Goal: Task Accomplishment & Management: Complete application form

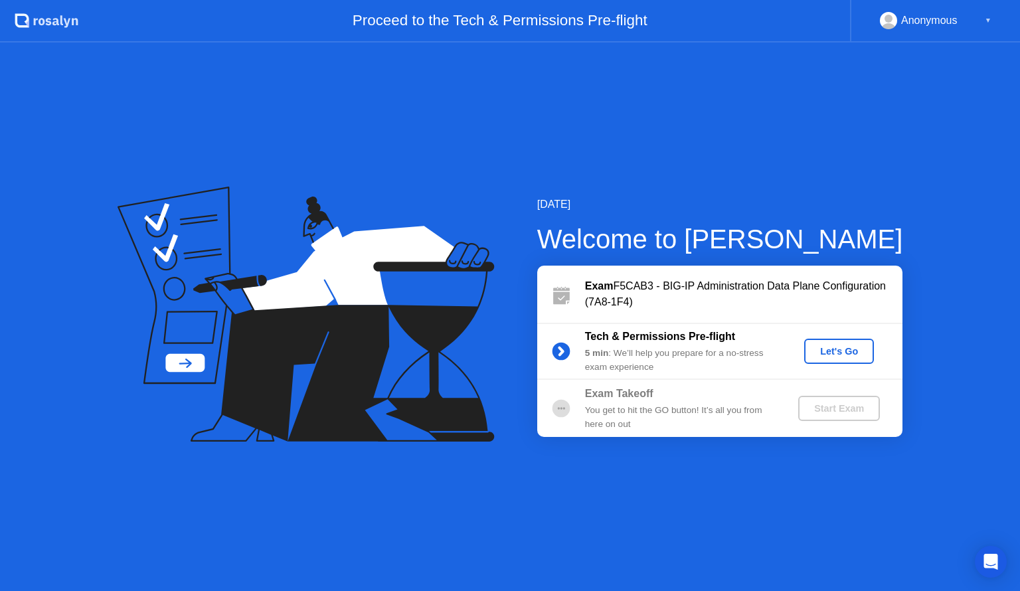
click at [832, 352] on div "Let's Go" at bounding box center [838, 351] width 59 height 11
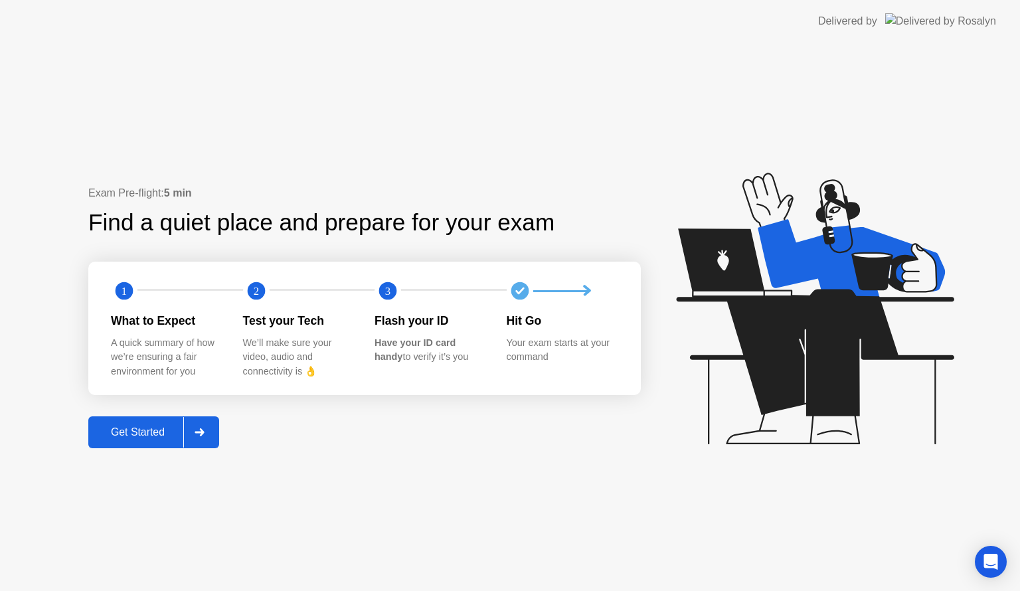
click at [125, 431] on div "Get Started" at bounding box center [137, 432] width 91 height 12
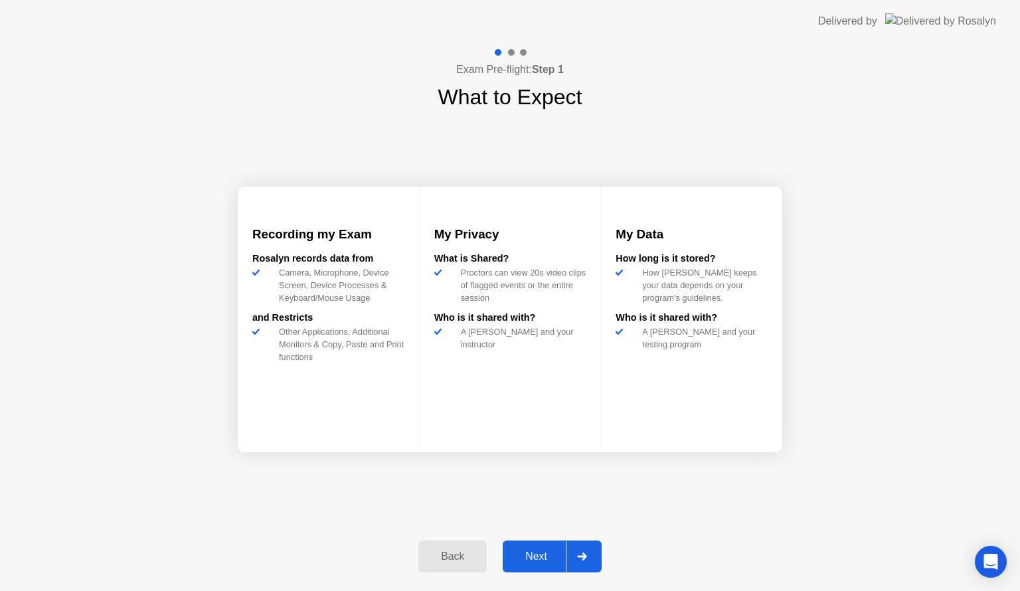
click at [554, 554] on div "Next" at bounding box center [535, 556] width 59 height 12
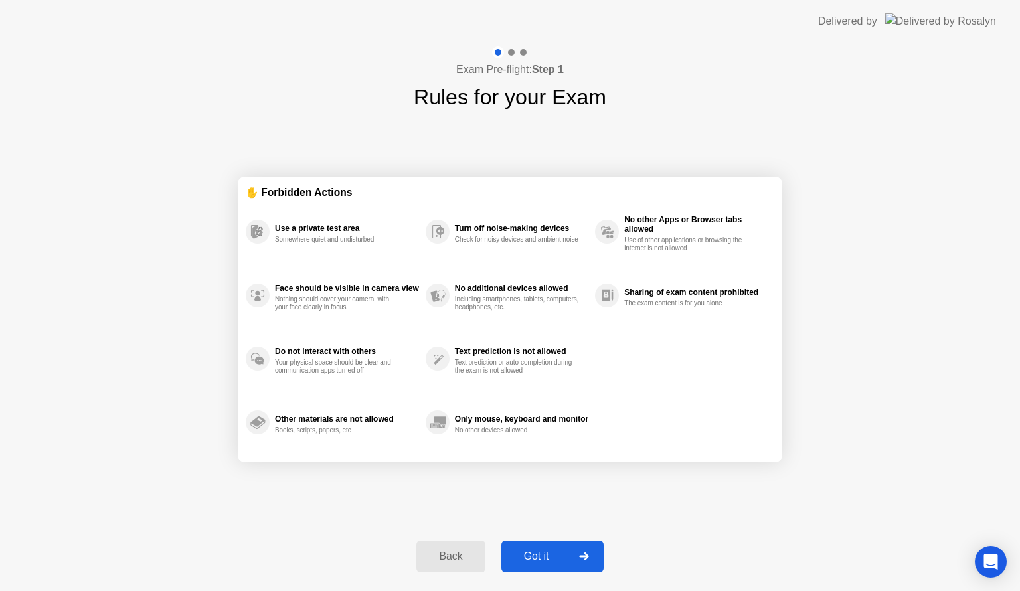
click at [550, 554] on div "Got it" at bounding box center [536, 556] width 62 height 12
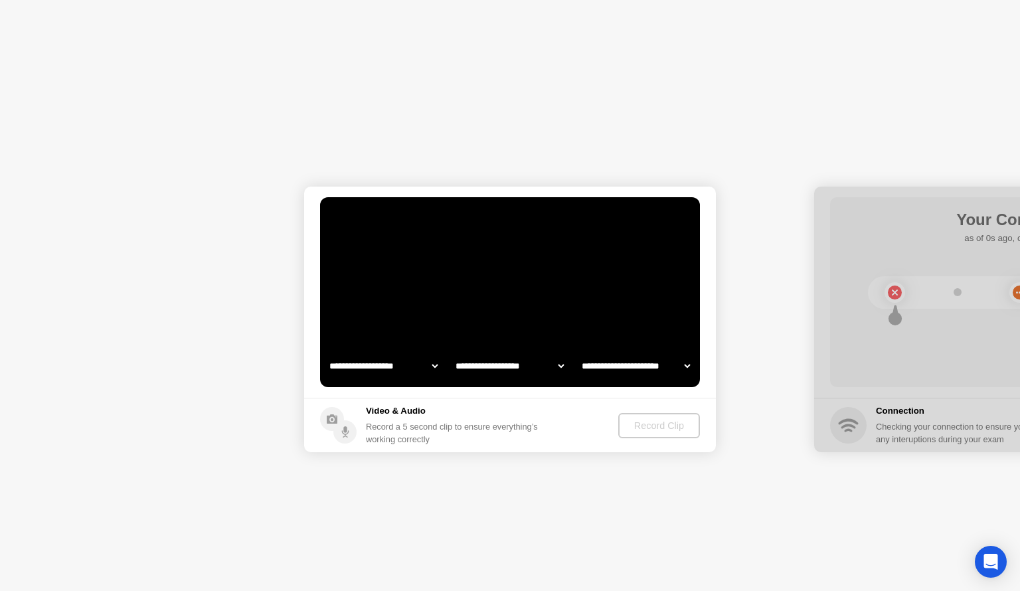
select select "**********"
select select "*******"
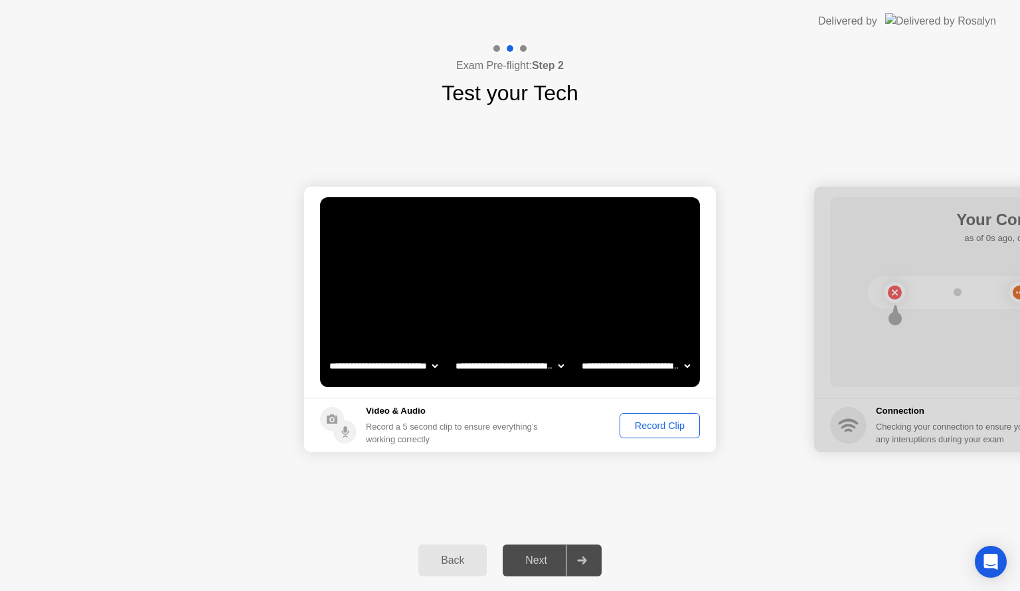
click at [647, 431] on button "Record Clip" at bounding box center [659, 425] width 80 height 25
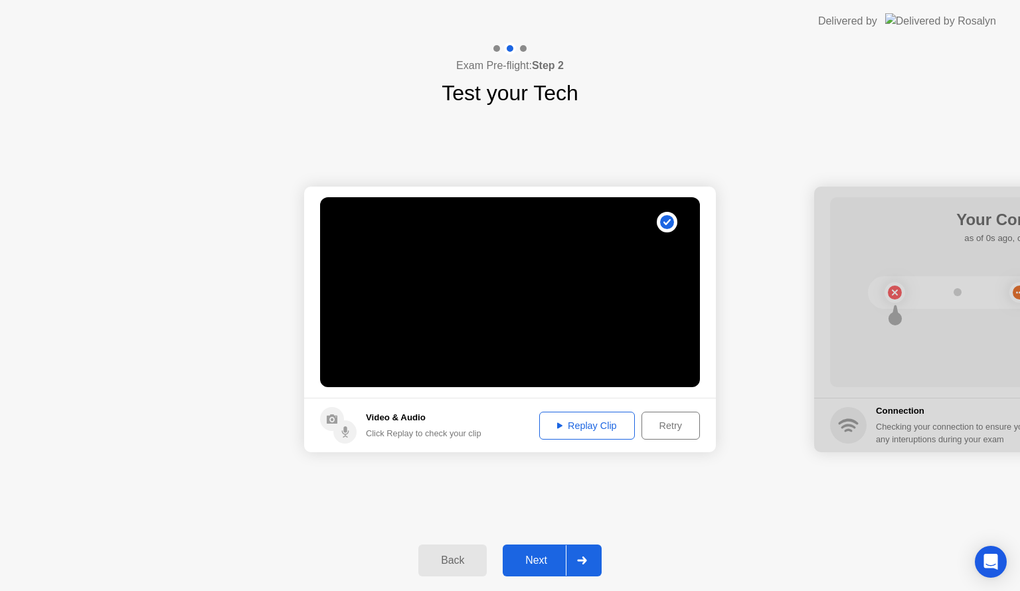
click at [600, 425] on div "Replay Clip" at bounding box center [587, 425] width 86 height 11
click at [534, 560] on div "Next" at bounding box center [535, 560] width 59 height 12
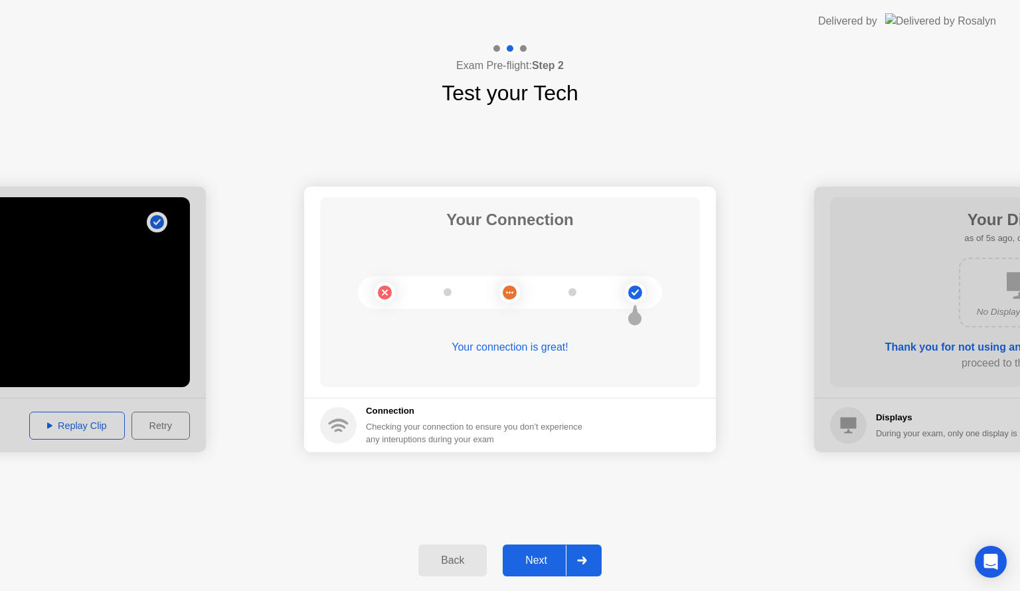
click at [540, 558] on div "Next" at bounding box center [535, 560] width 59 height 12
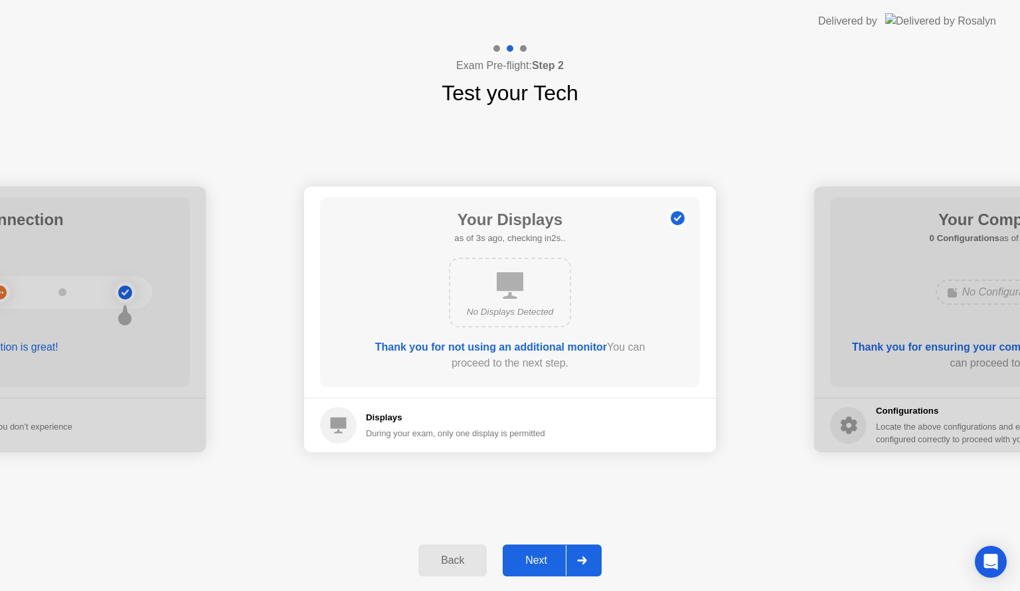
click at [539, 557] on div "Next" at bounding box center [535, 560] width 59 height 12
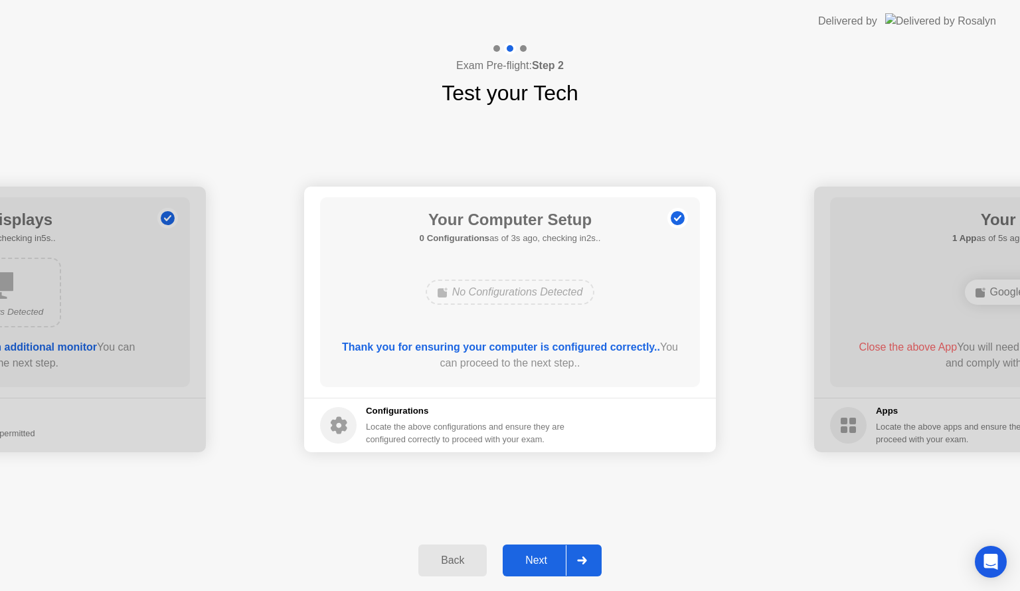
click at [538, 558] on div "Next" at bounding box center [535, 560] width 59 height 12
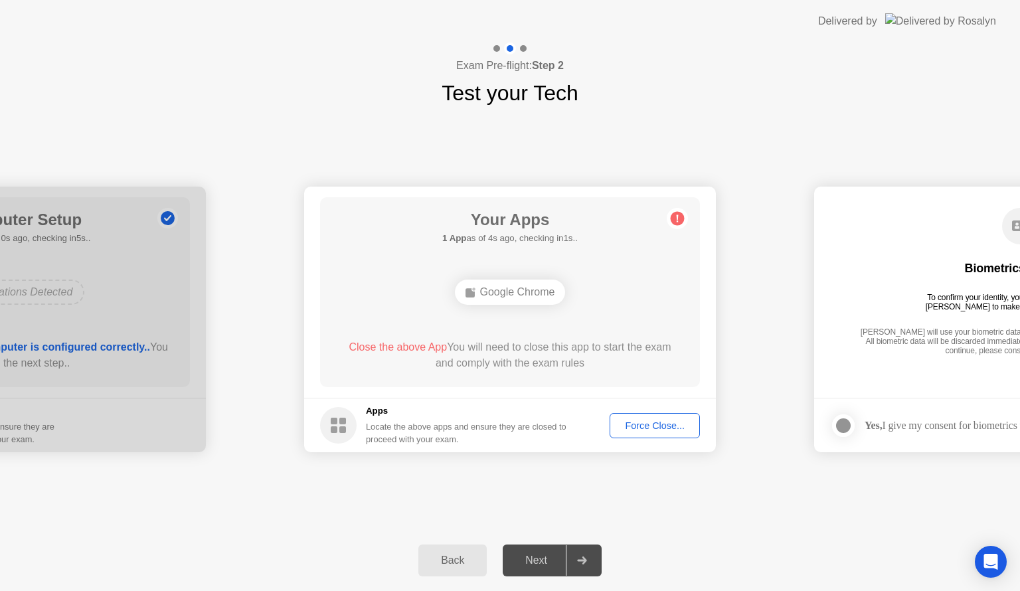
click at [649, 427] on div "Force Close..." at bounding box center [654, 425] width 81 height 11
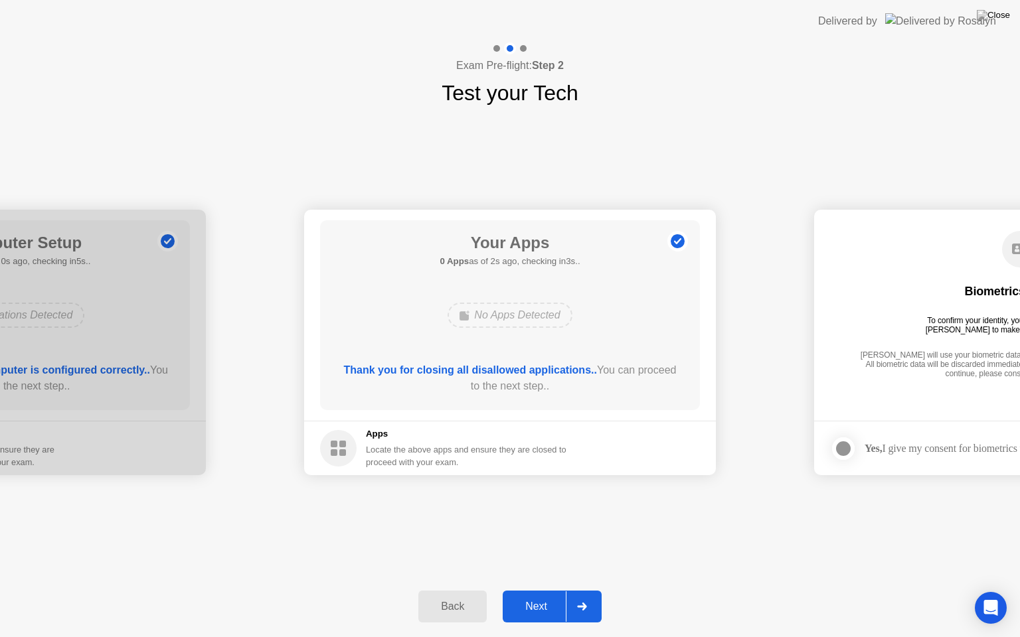
click at [532, 590] on div "Next" at bounding box center [535, 607] width 59 height 12
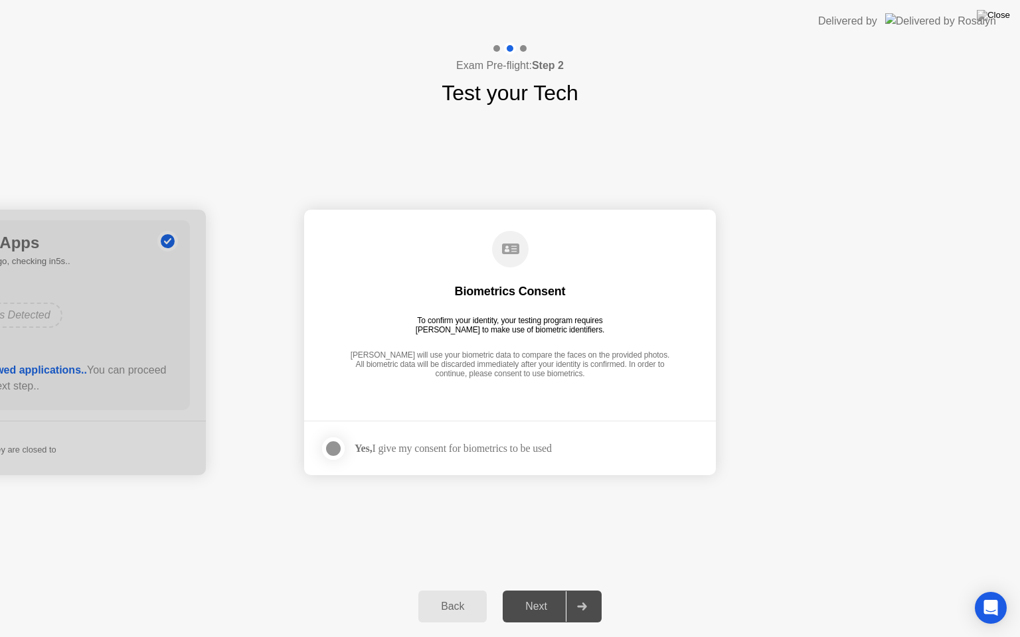
click at [537, 590] on div "Next" at bounding box center [535, 607] width 59 height 12
click at [329, 451] on div at bounding box center [333, 449] width 16 height 16
click at [551, 590] on div "Next" at bounding box center [535, 607] width 59 height 12
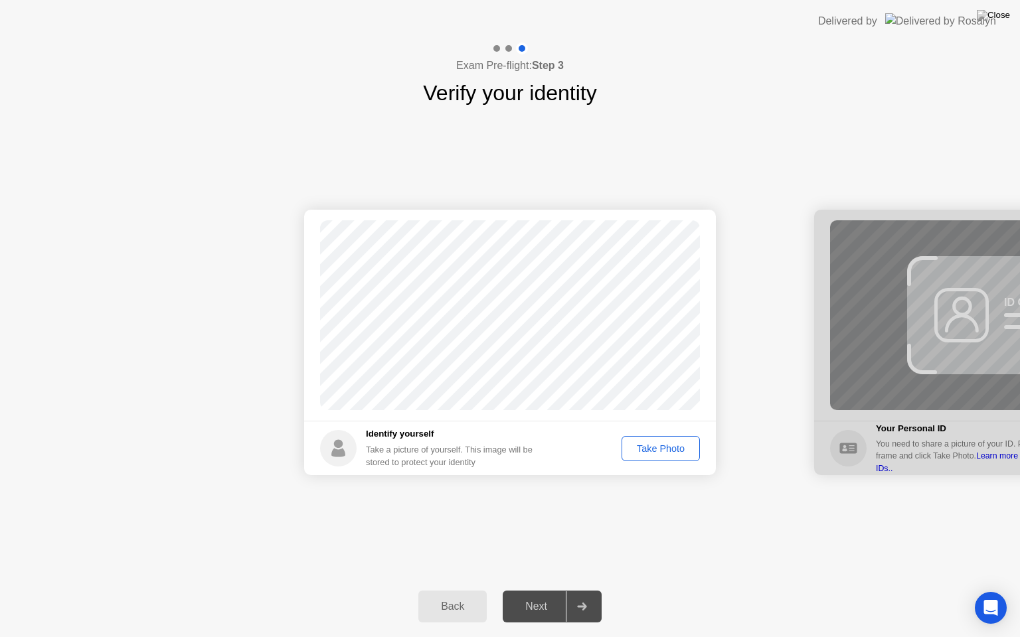
click at [653, 453] on div "Take Photo" at bounding box center [660, 448] width 69 height 11
click at [542, 590] on div "Next" at bounding box center [535, 607] width 59 height 12
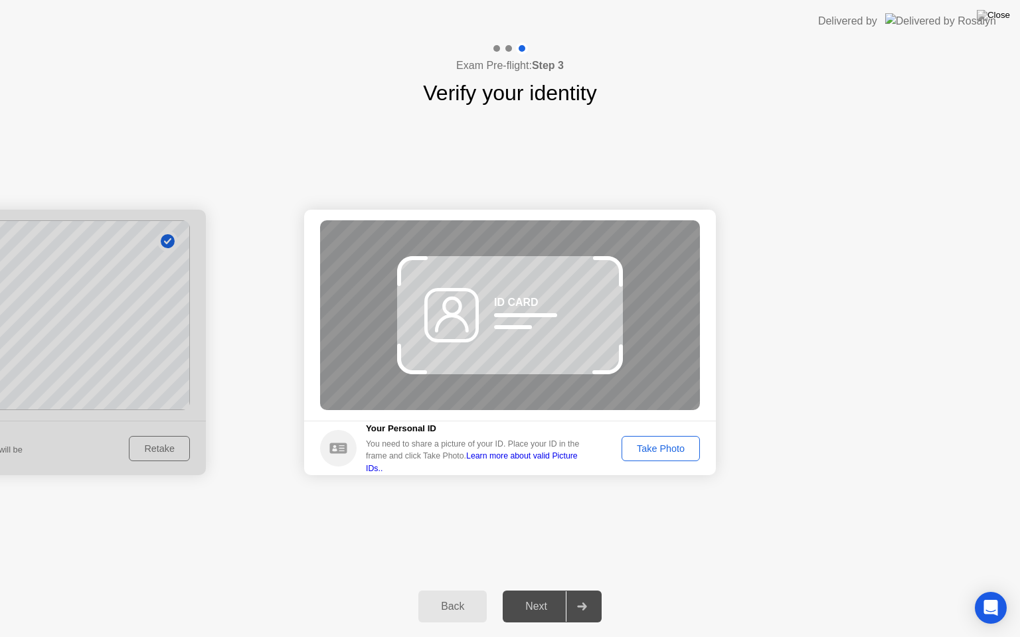
click at [660, 454] on div "Take Photo" at bounding box center [660, 448] width 69 height 11
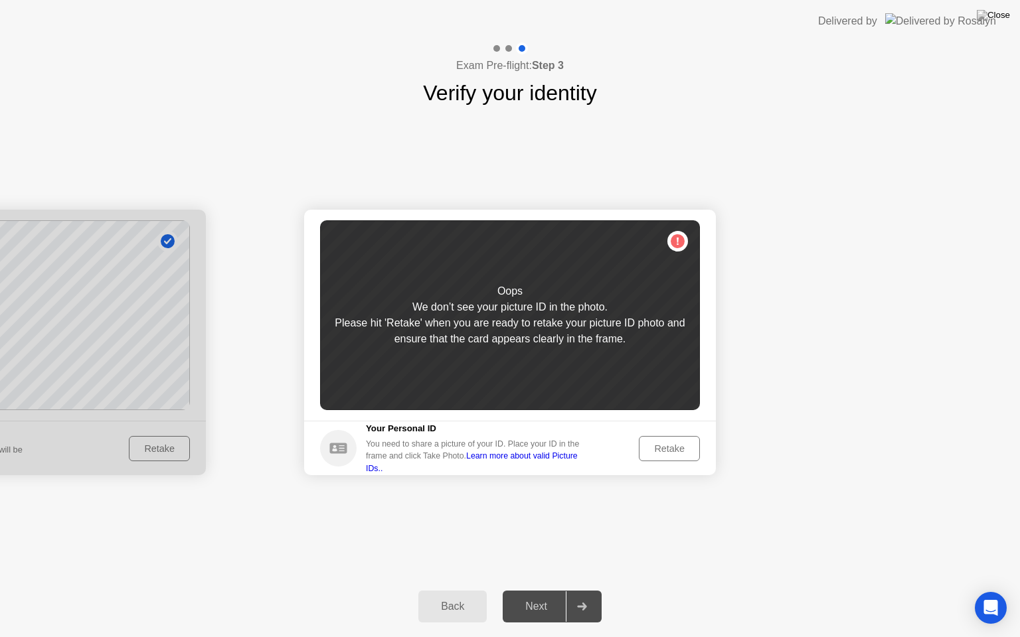
click at [657, 447] on div "Retake" at bounding box center [669, 448] width 52 height 11
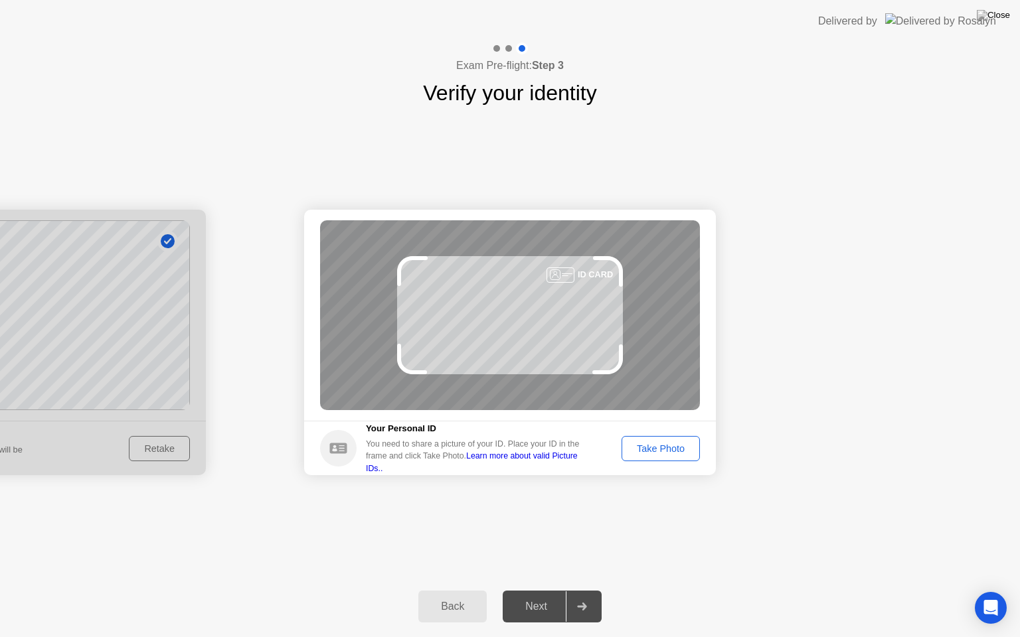
click at [668, 449] on div "Take Photo" at bounding box center [660, 448] width 69 height 11
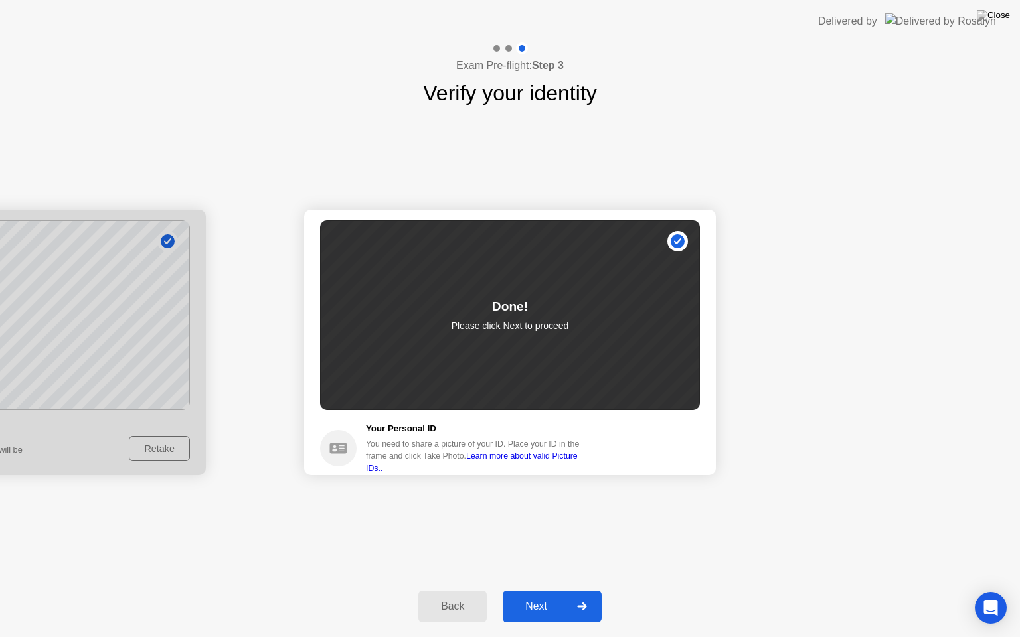
click at [532, 590] on div "Next" at bounding box center [535, 607] width 59 height 12
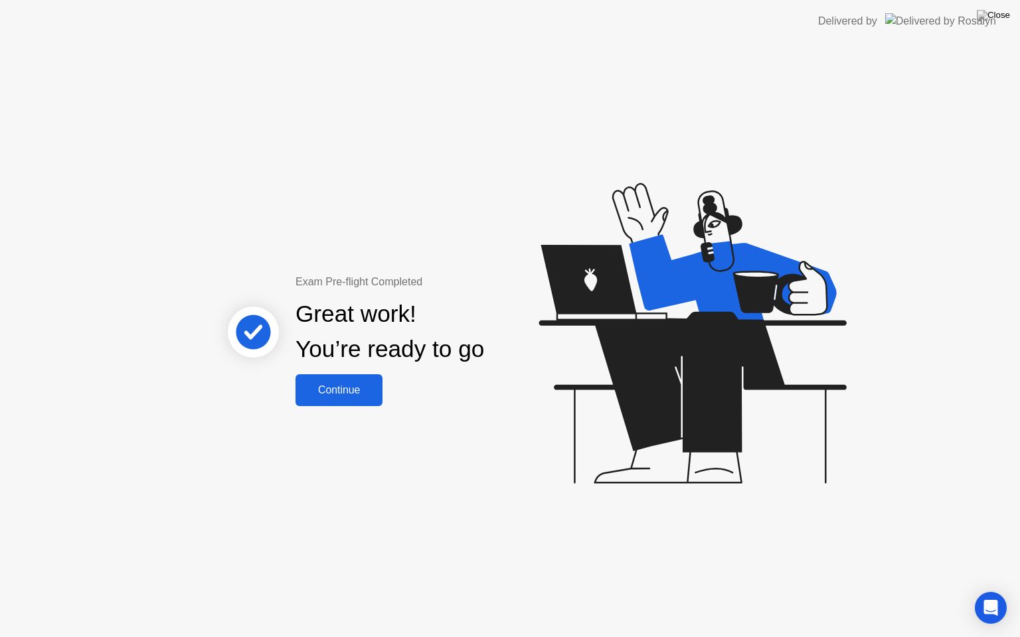
click at [358, 382] on button "Continue" at bounding box center [338, 390] width 87 height 32
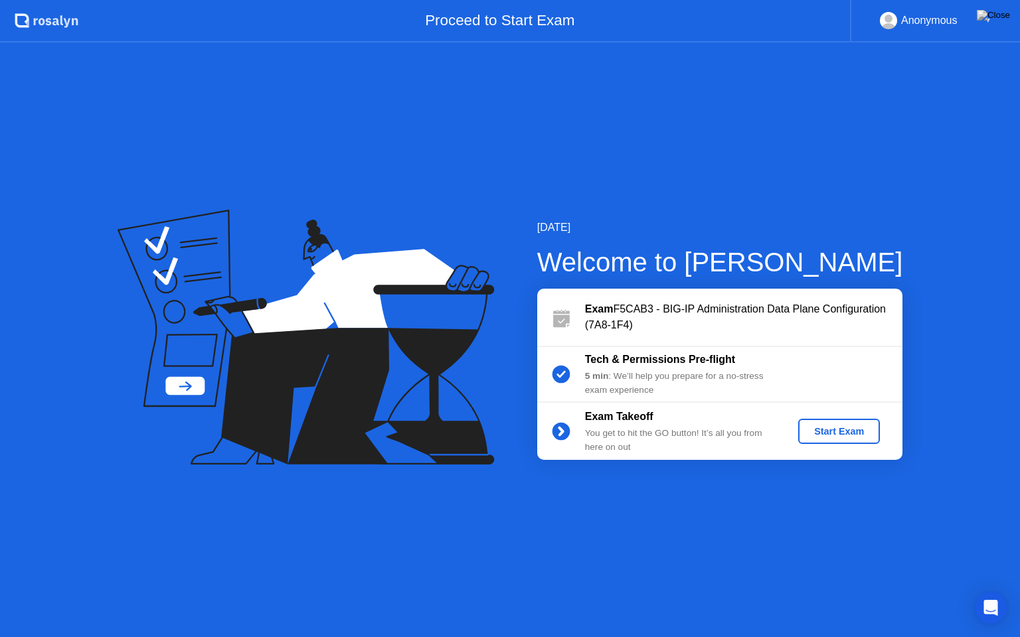
click at [826, 423] on button "Start Exam" at bounding box center [839, 431] width 82 height 25
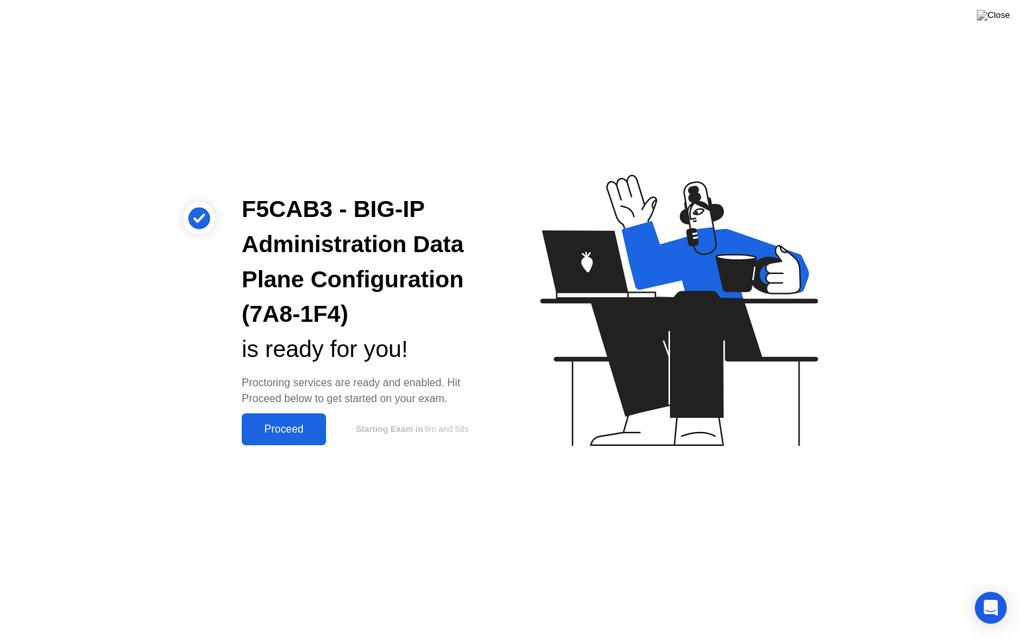
click at [281, 438] on button "Proceed" at bounding box center [284, 430] width 84 height 32
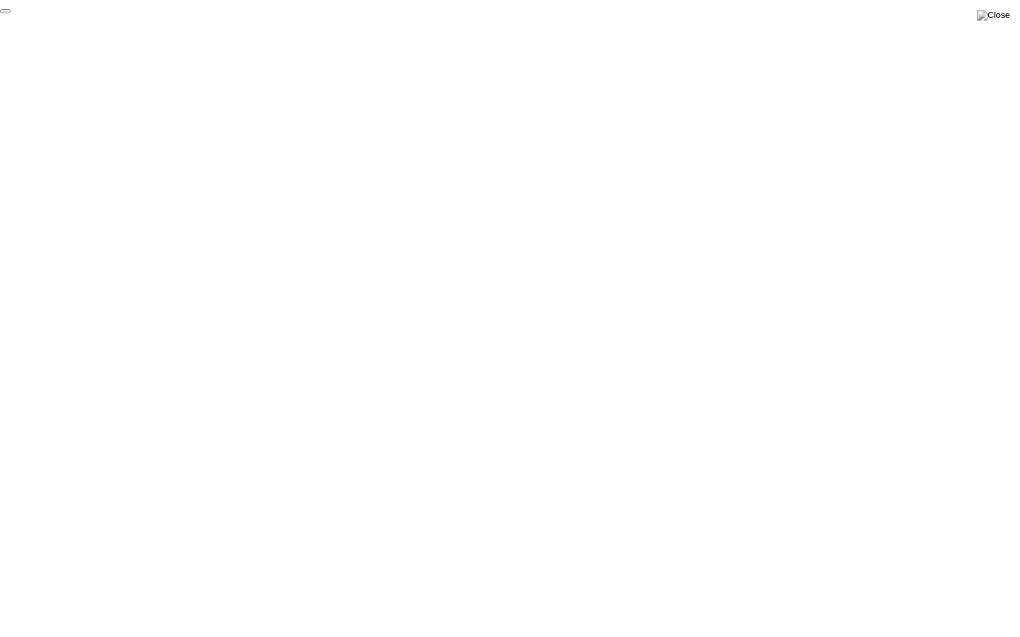
click div "End Proctoring Session"
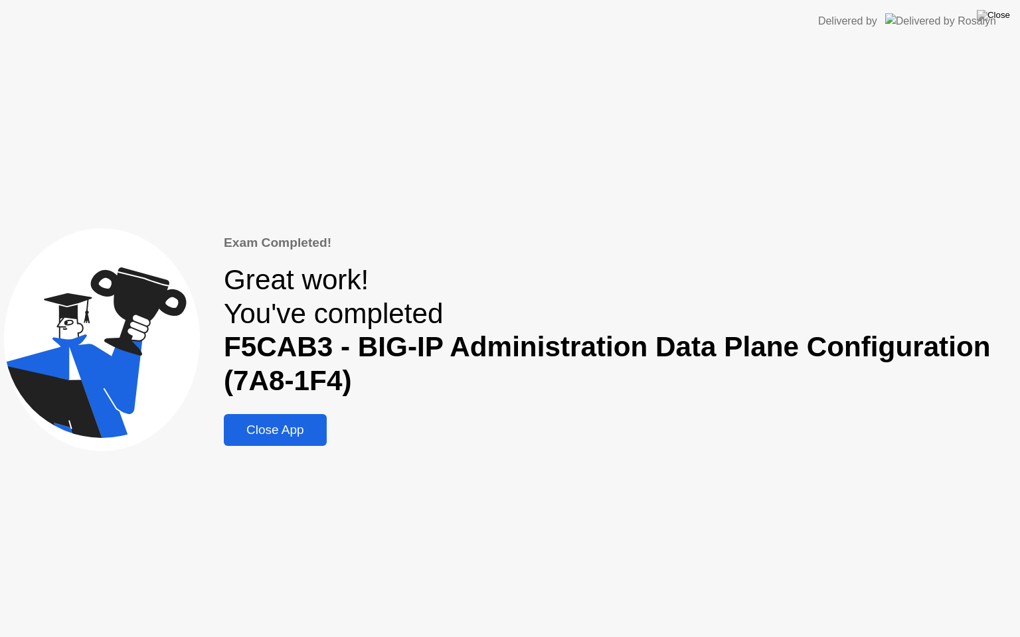
click at [293, 433] on div "Close App" at bounding box center [275, 430] width 95 height 15
